Goal: Information Seeking & Learning: Learn about a topic

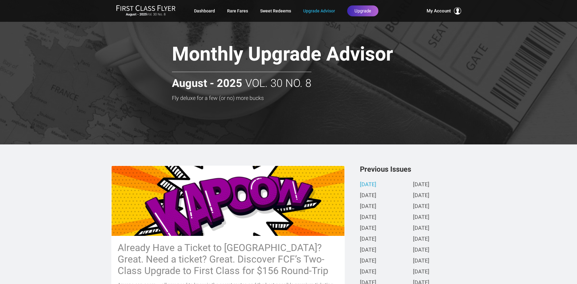
scroll to position [216, 0]
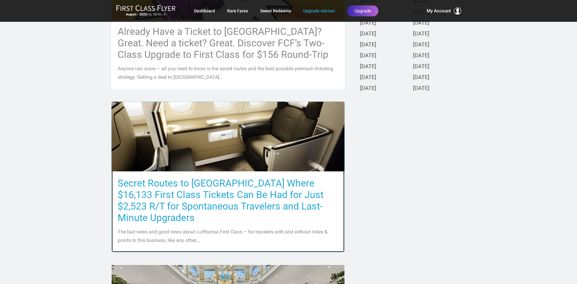
click at [216, 198] on h3 "Secret Routes to [GEOGRAPHIC_DATA] Where $16,133 First Class Tickets Can Be Had…" at bounding box center [228, 201] width 221 height 46
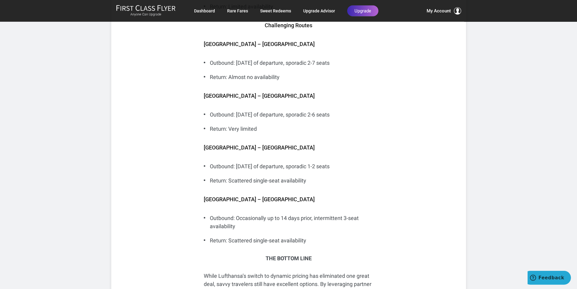
scroll to position [2472, 0]
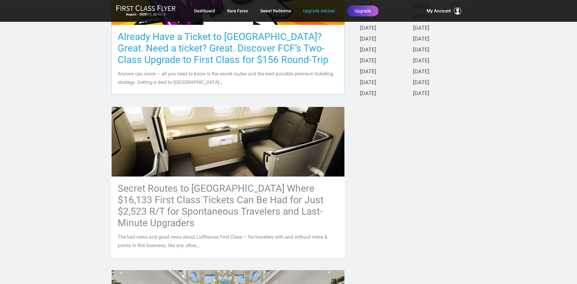
scroll to position [216, 0]
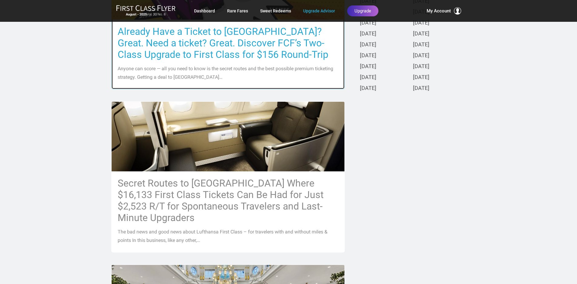
click at [209, 43] on h3 "Already Have a Ticket to [GEOGRAPHIC_DATA]? Great. Need a ticket? Great. Discov…" at bounding box center [228, 43] width 221 height 35
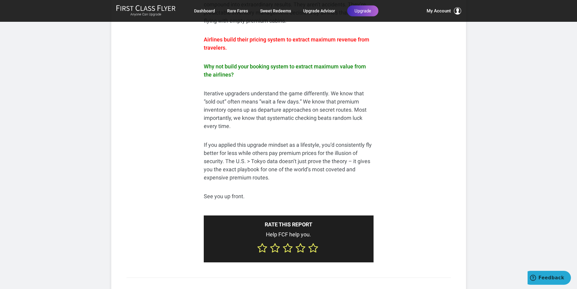
scroll to position [3677, 0]
